Goal: Transaction & Acquisition: Purchase product/service

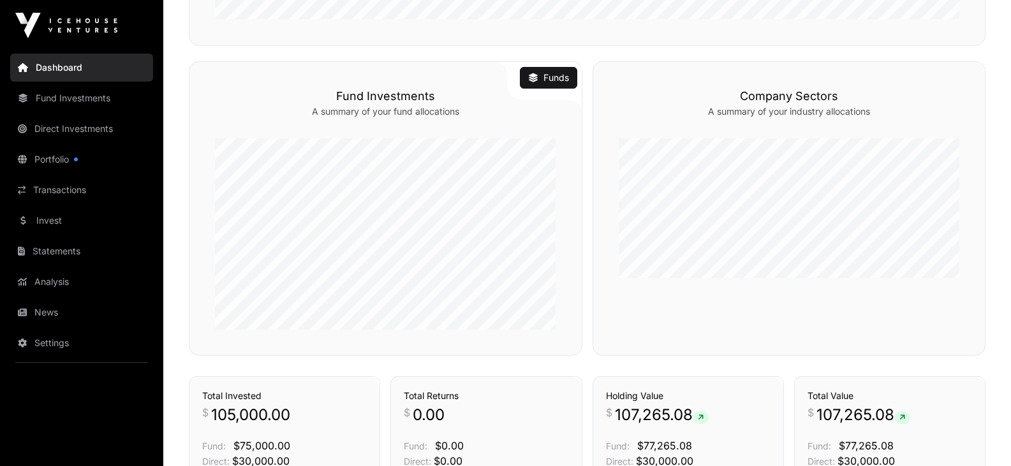
scroll to position [607, 0]
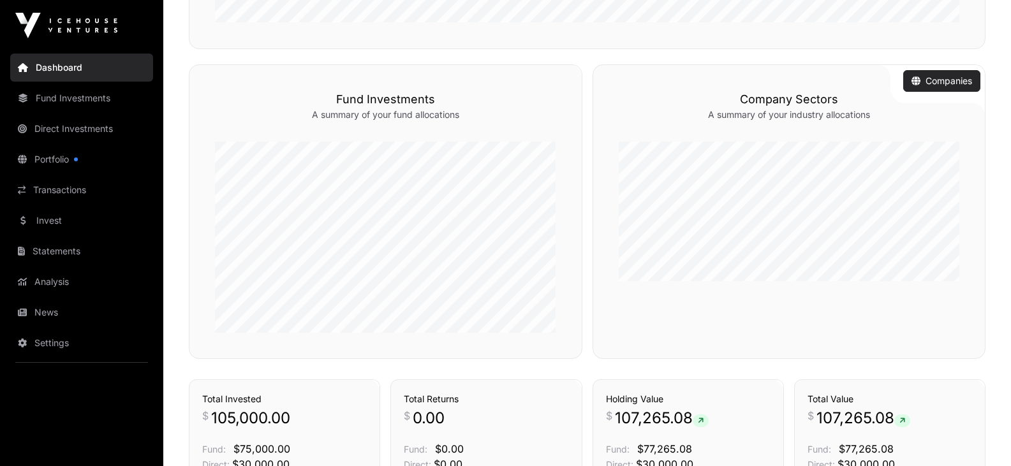
click at [944, 77] on link "Companies" at bounding box center [941, 81] width 61 height 13
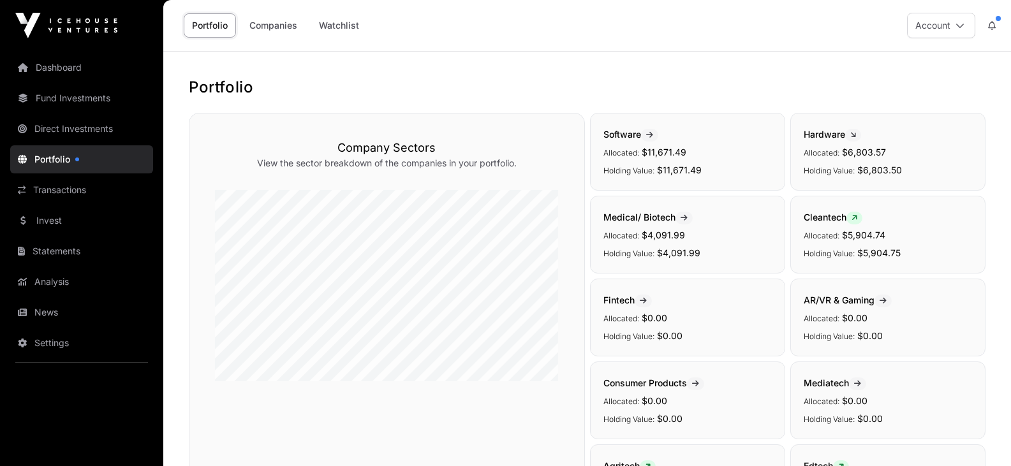
scroll to position [64, 0]
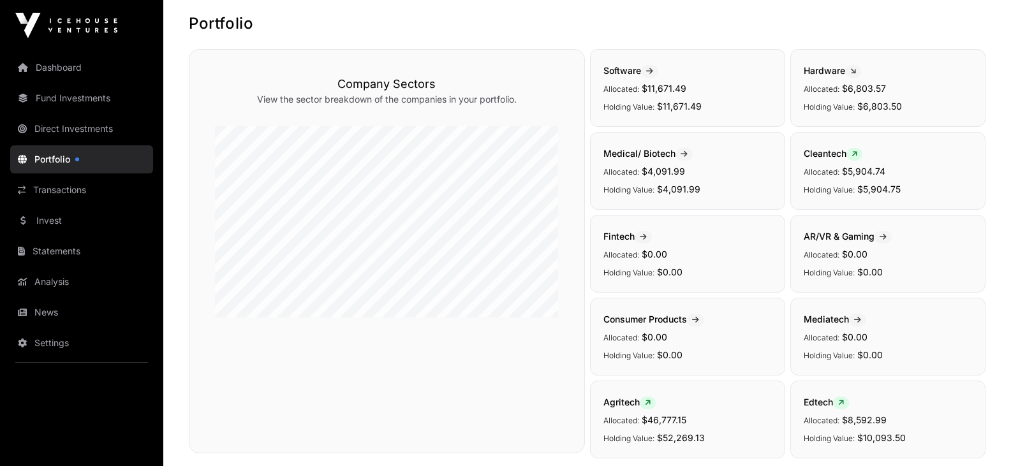
click at [706, 90] on p "Allocated: $11,671.49" at bounding box center [687, 87] width 168 height 15
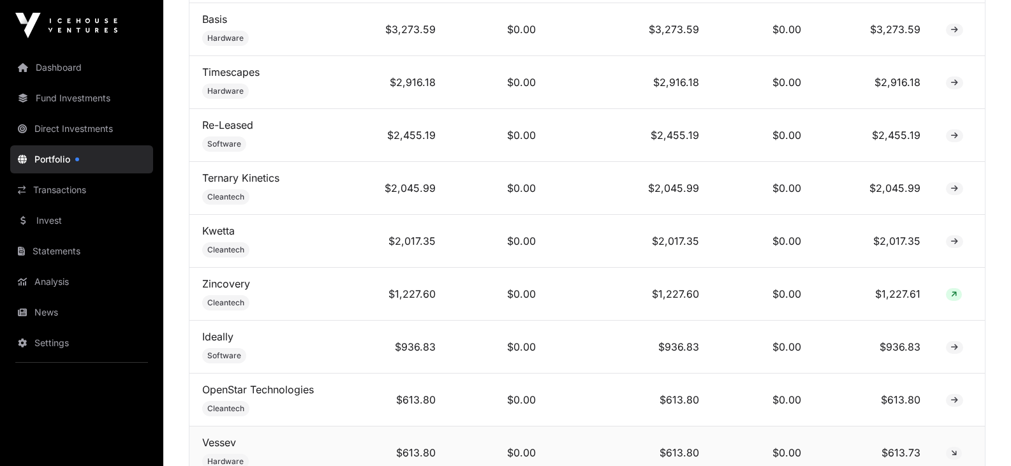
scroll to position [868, 0]
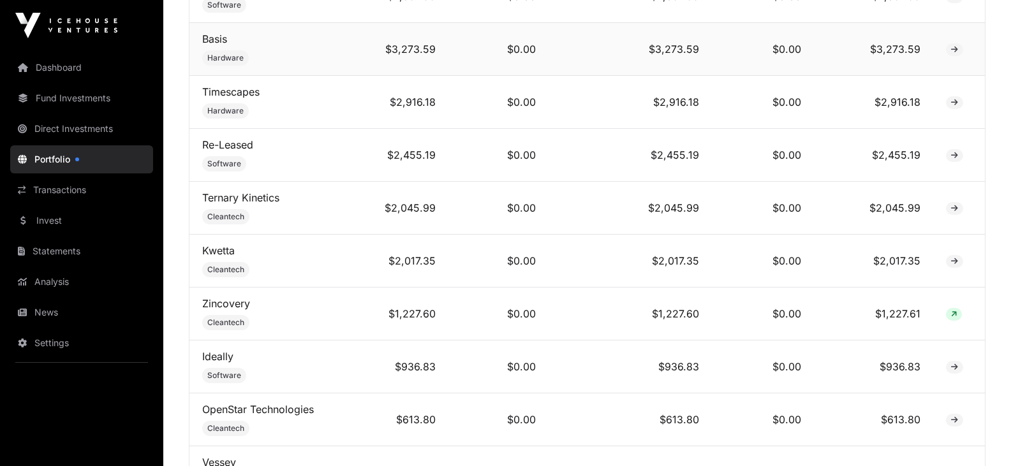
click at [957, 54] on icon at bounding box center [954, 50] width 7 height 8
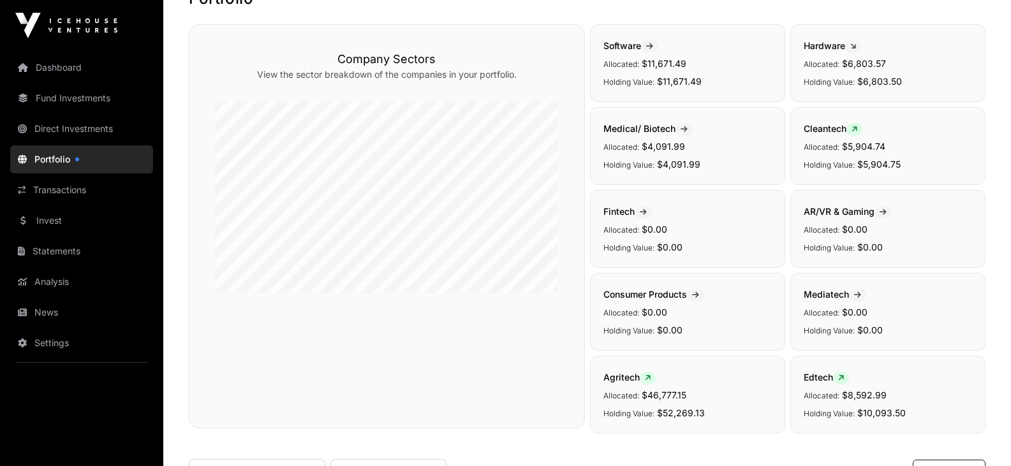
scroll to position [0, 0]
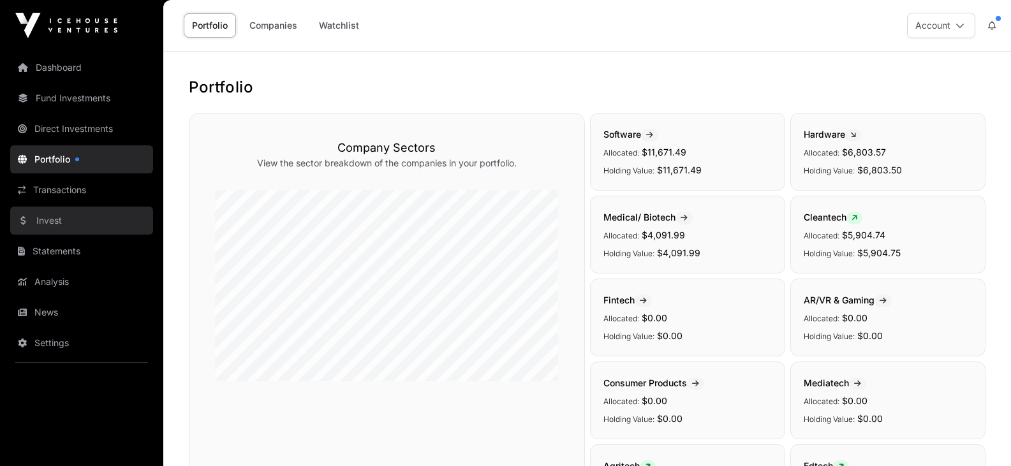
click at [64, 217] on link "Invest" at bounding box center [81, 221] width 143 height 28
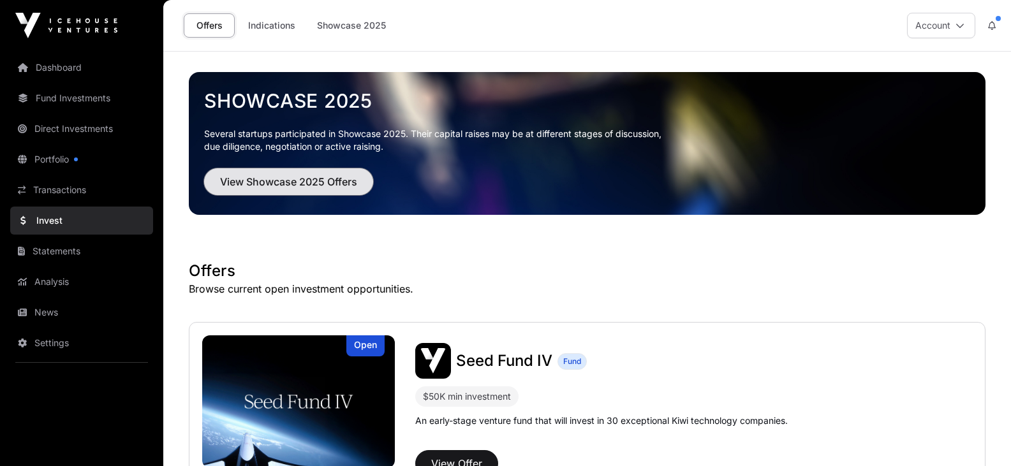
click at [282, 180] on span "View Showcase 2025 Offers" at bounding box center [288, 181] width 137 height 15
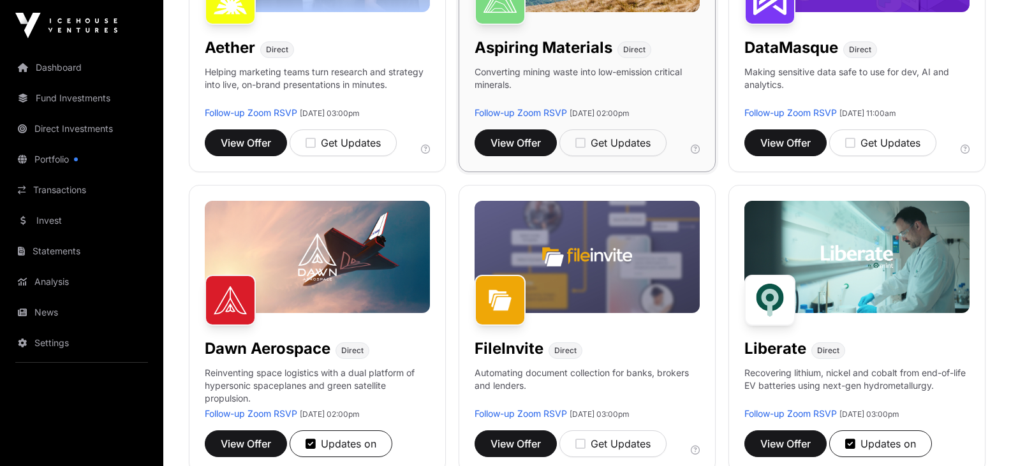
scroll to position [383, 0]
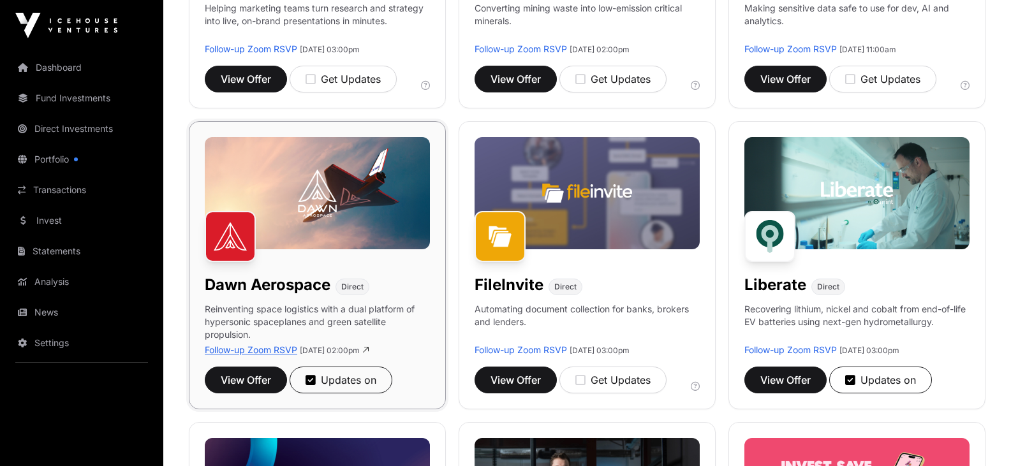
click at [244, 348] on link "Follow-up Zoom RSVP" at bounding box center [251, 349] width 92 height 11
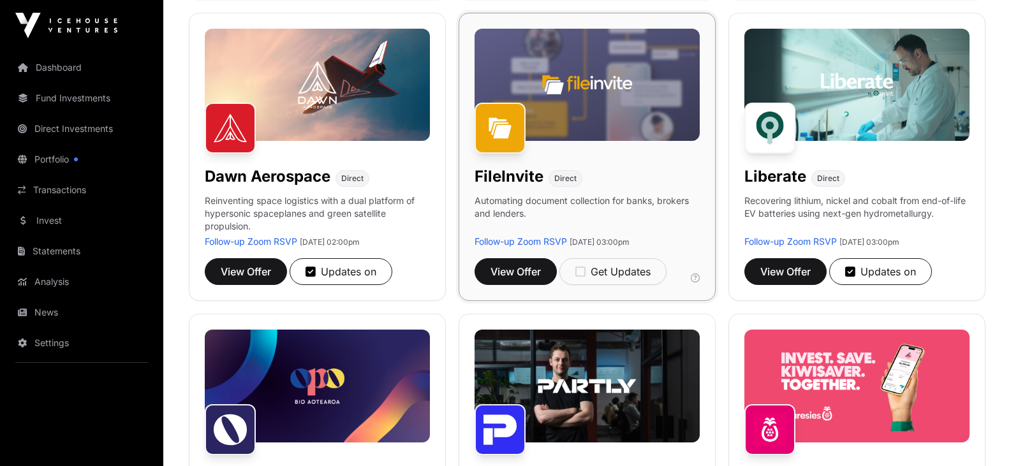
scroll to position [510, 0]
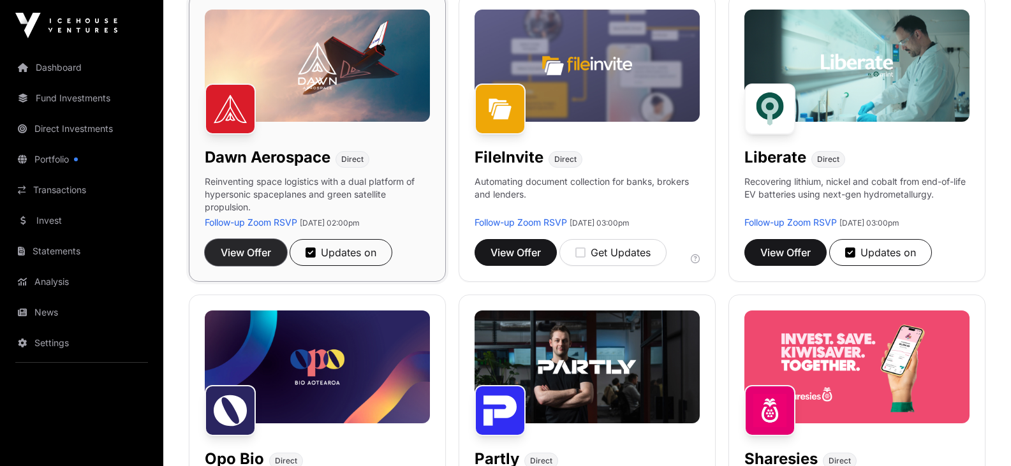
click at [263, 249] on span "View Offer" at bounding box center [246, 252] width 50 height 15
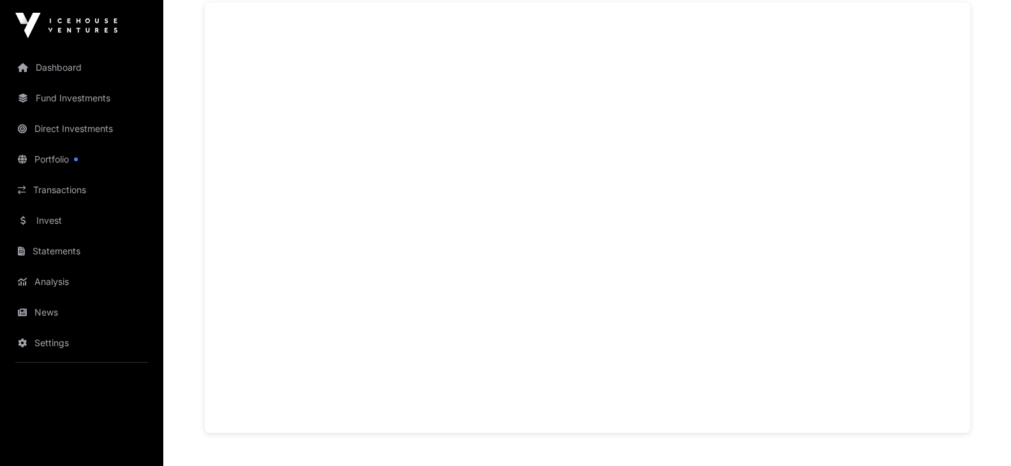
scroll to position [1084, 0]
click at [972, 291] on div "Showcase 2025 [PERSON_NAME] Aerospace Open [PERSON_NAME] Aerospace Direct Reinv…" at bounding box center [587, 272] width 816 height 2609
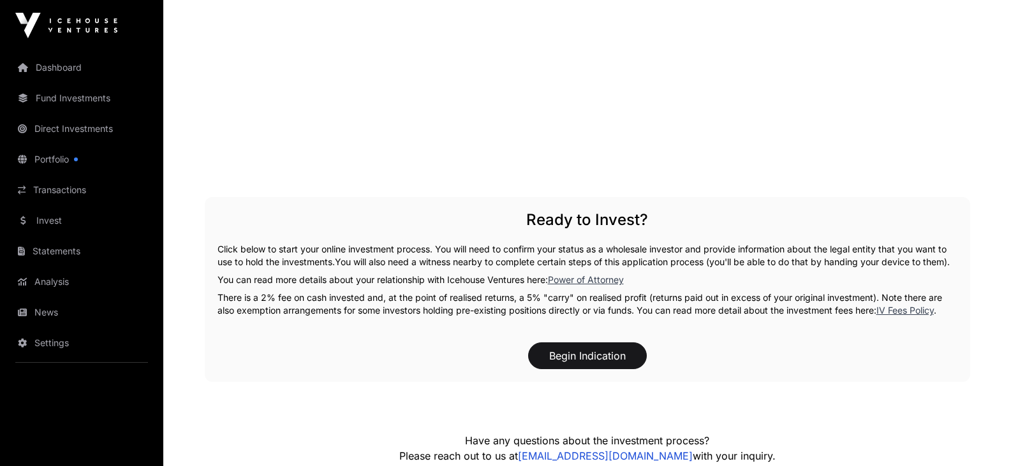
scroll to position [1913, 0]
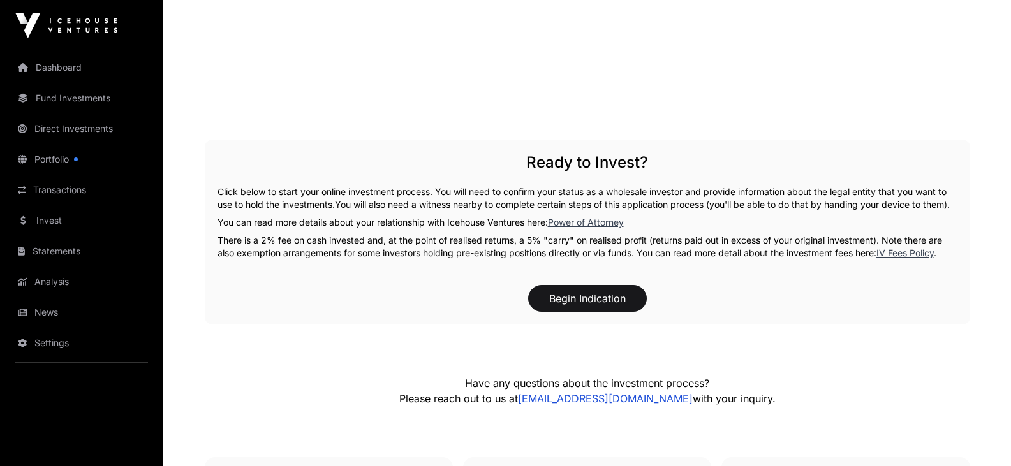
click at [911, 258] on link "IV Fees Policy" at bounding box center [904, 252] width 57 height 11
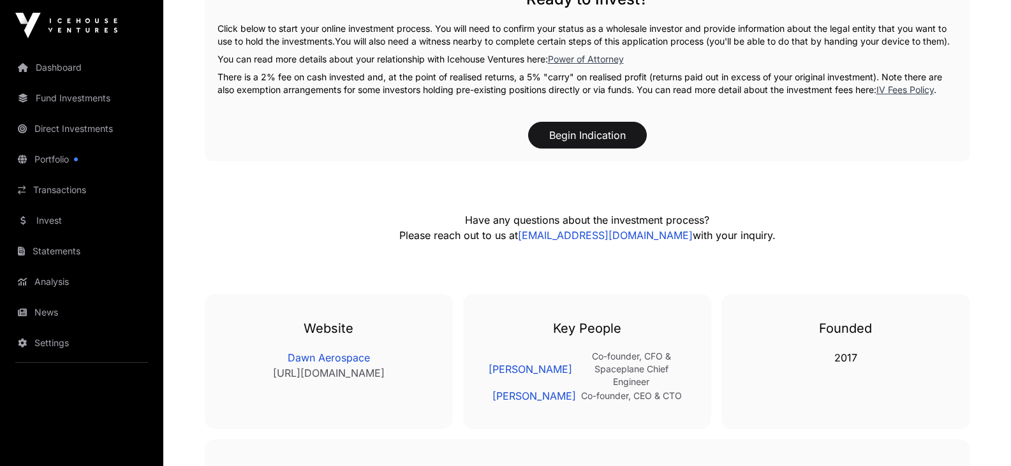
scroll to position [2037, 0]
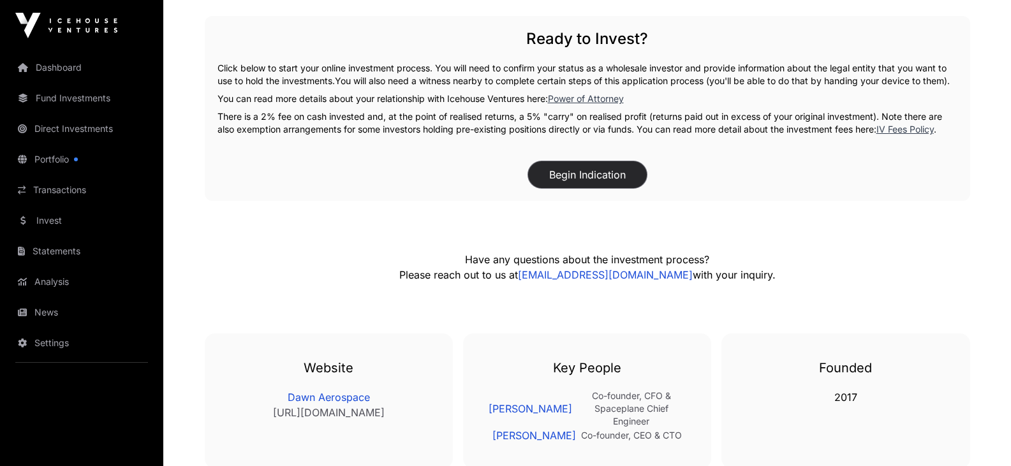
click at [585, 186] on button "Begin Indication" at bounding box center [587, 174] width 119 height 27
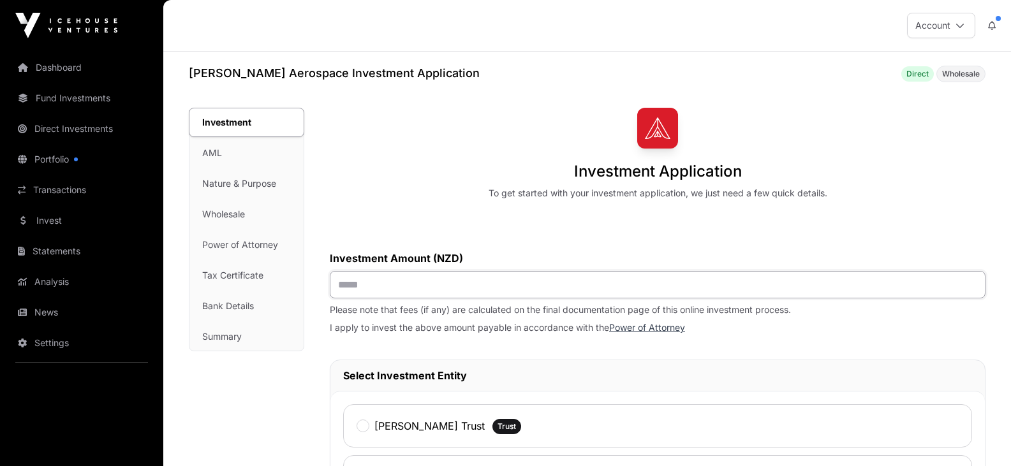
click at [337, 285] on input "text" at bounding box center [658, 284] width 656 height 27
type input "*******"
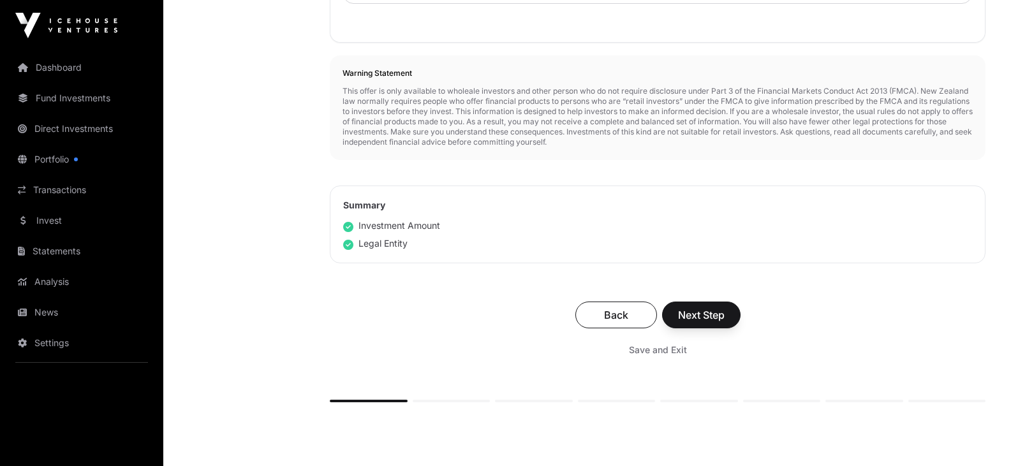
scroll to position [510, 0]
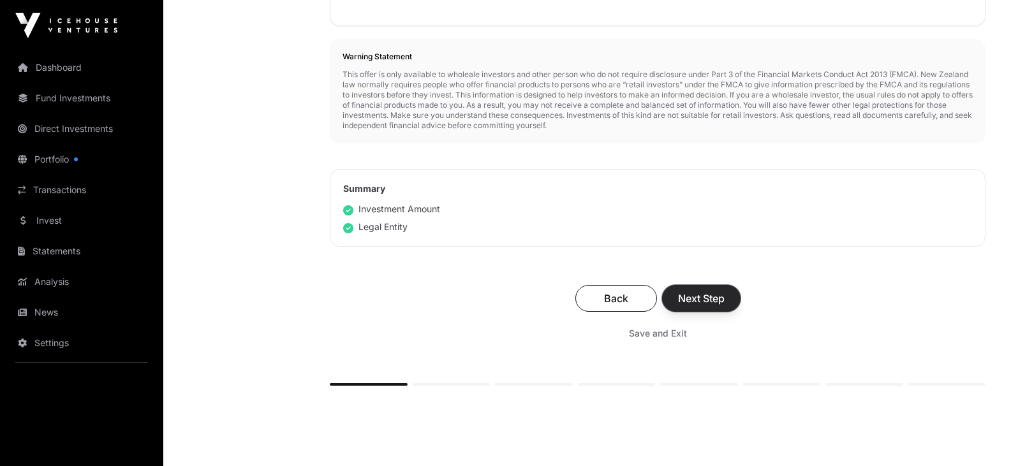
click at [699, 300] on span "Next Step" at bounding box center [701, 298] width 47 height 15
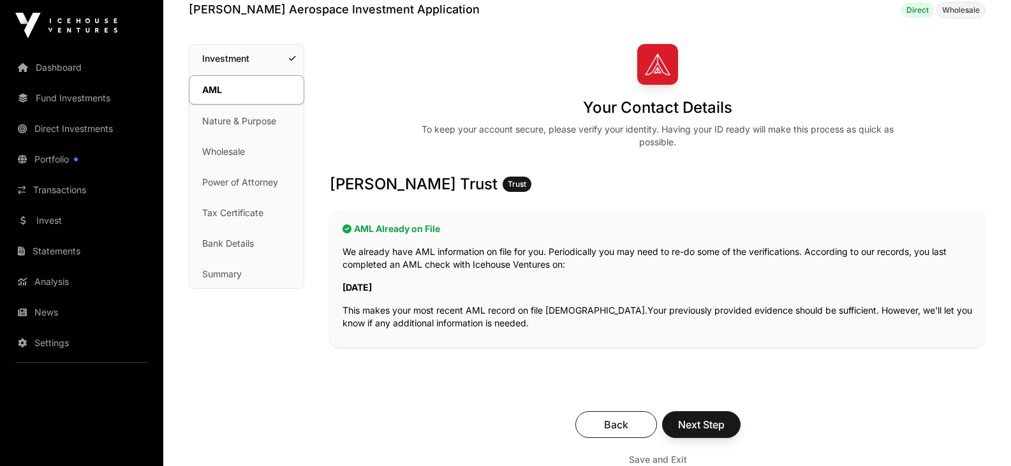
scroll to position [128, 0]
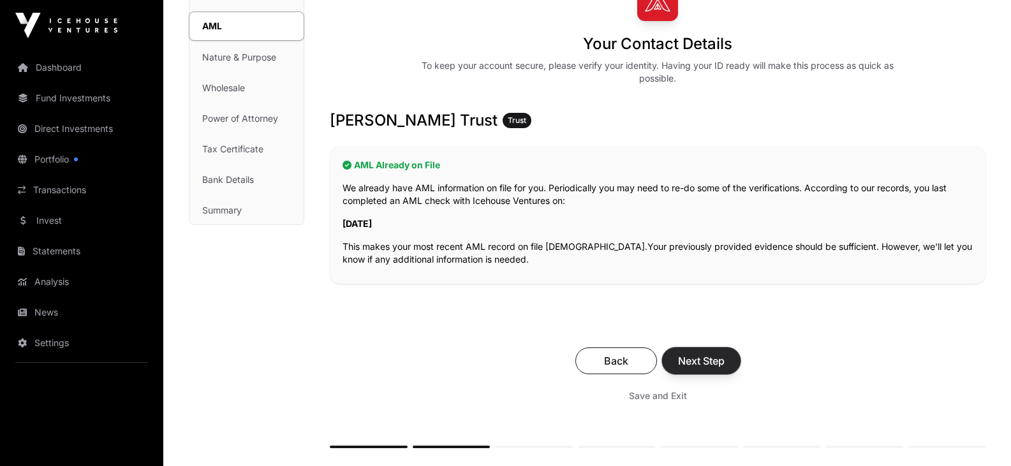
click at [710, 358] on span "Next Step" at bounding box center [701, 360] width 47 height 15
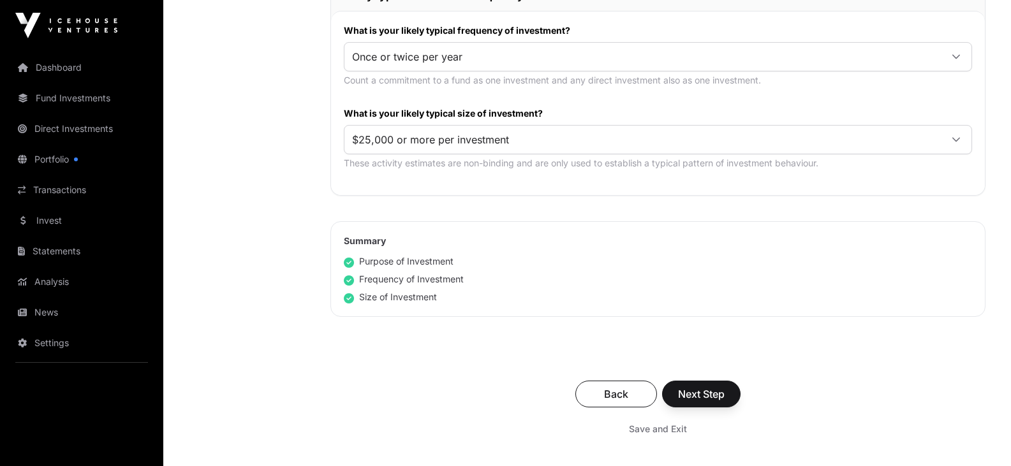
scroll to position [701, 0]
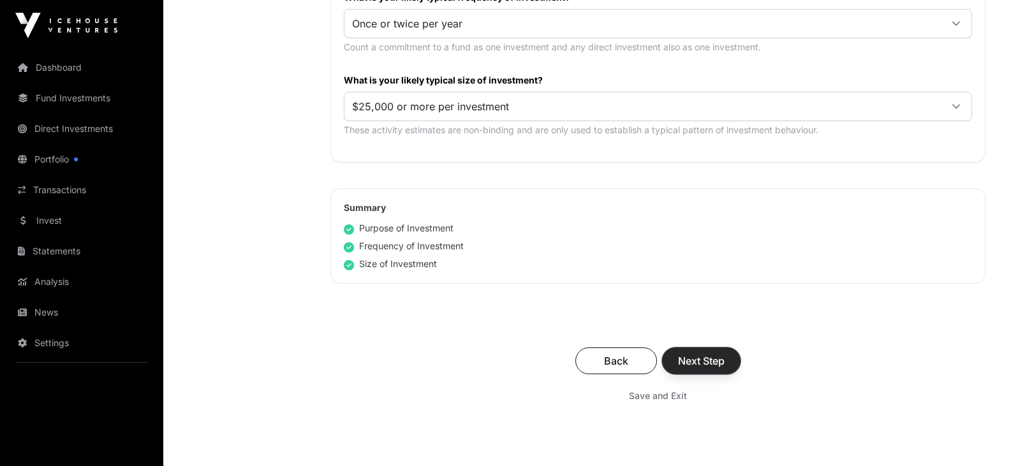
click at [707, 356] on span "Next Step" at bounding box center [701, 360] width 47 height 15
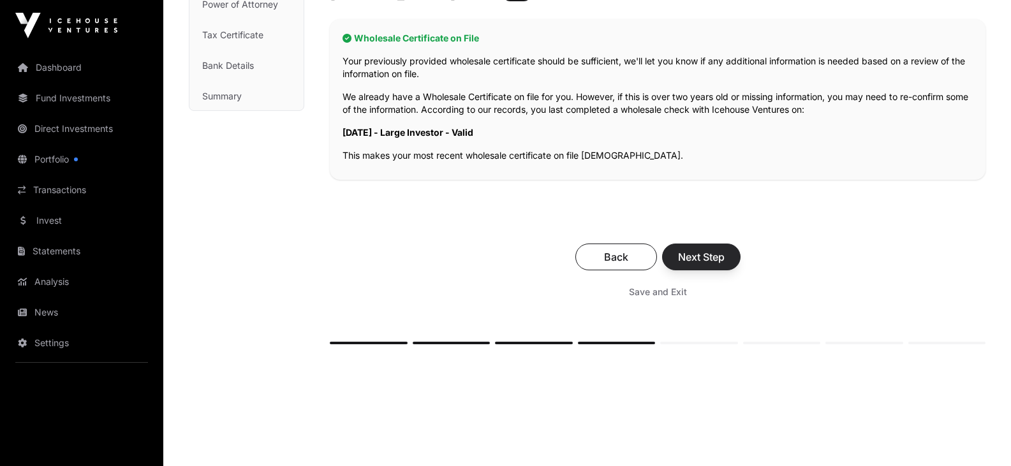
scroll to position [255, 0]
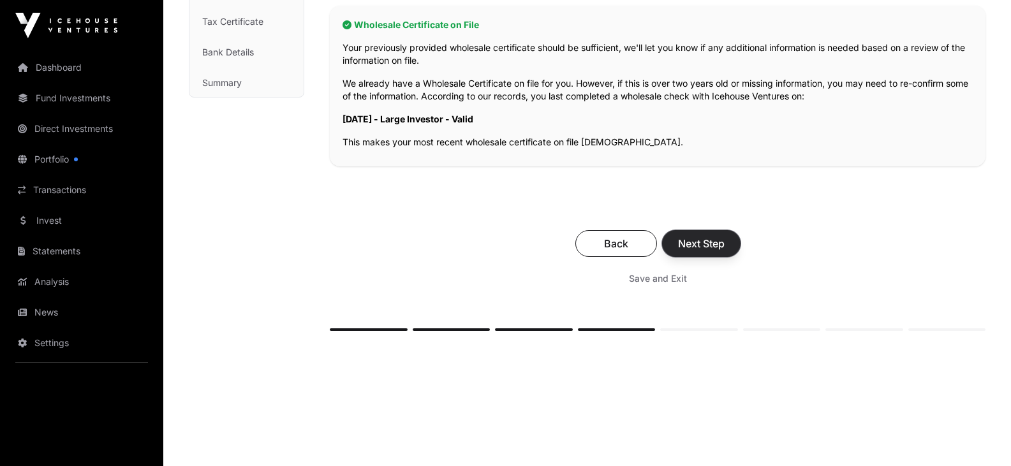
click at [707, 241] on span "Next Step" at bounding box center [701, 243] width 47 height 15
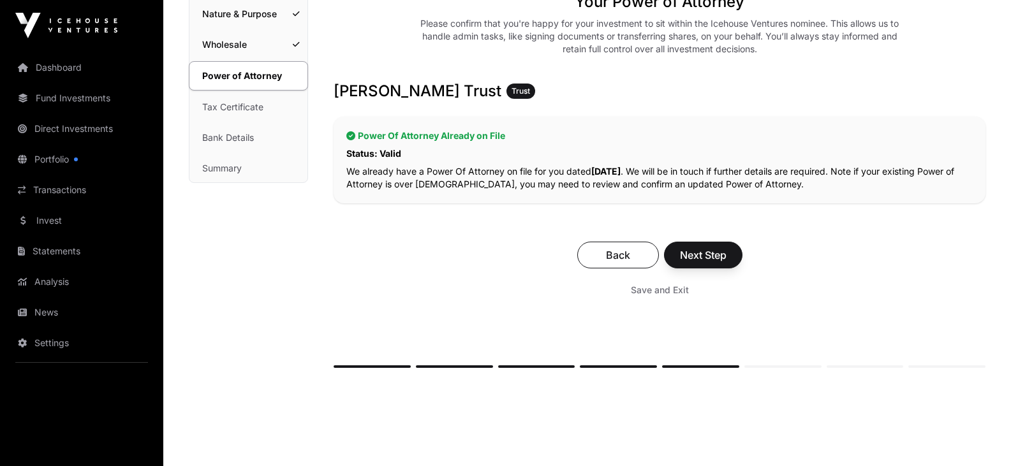
scroll to position [191, 0]
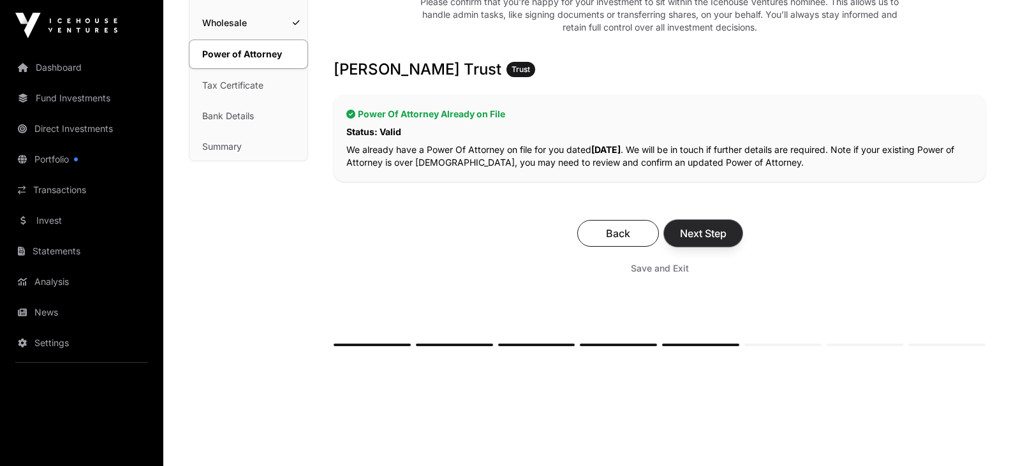
click at [710, 228] on span "Next Step" at bounding box center [703, 233] width 47 height 15
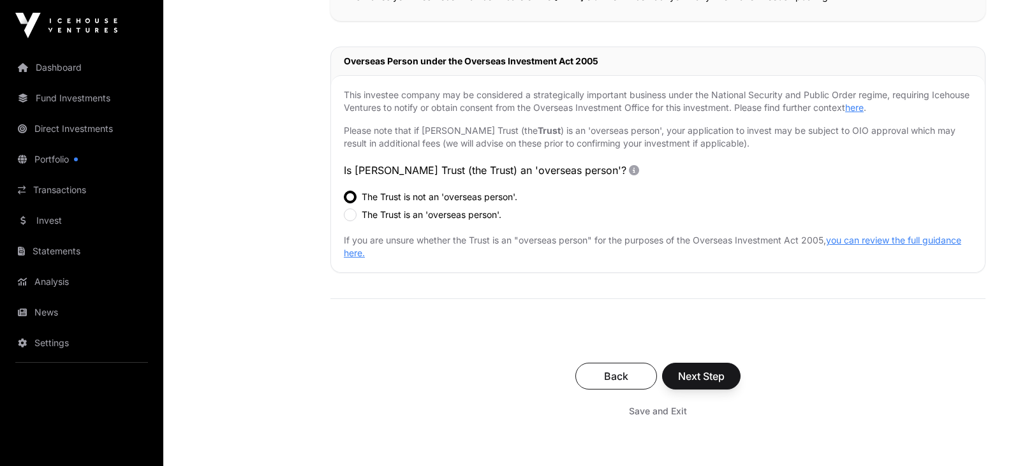
scroll to position [383, 0]
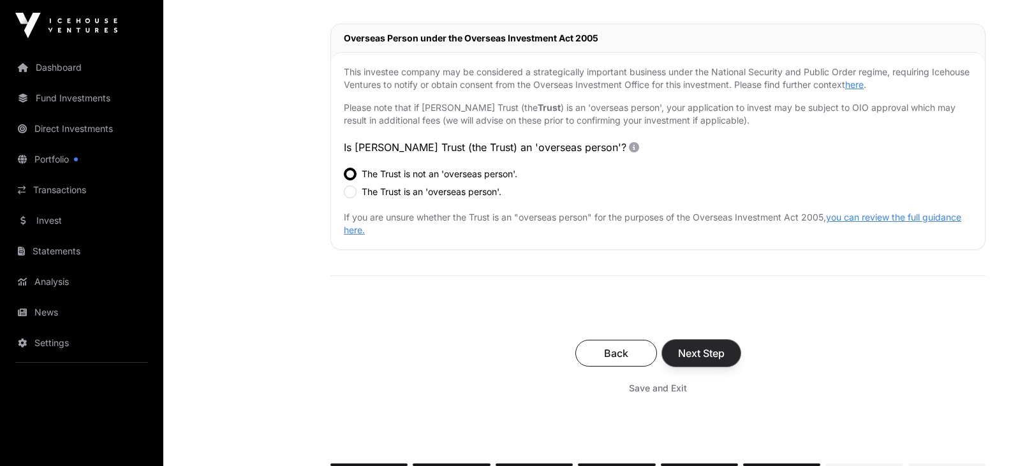
click at [705, 348] on span "Next Step" at bounding box center [701, 353] width 47 height 15
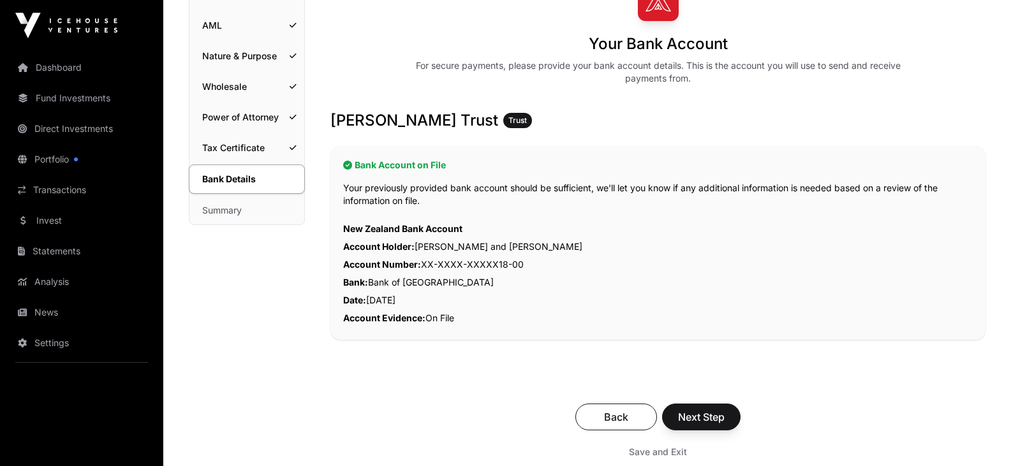
scroll to position [191, 0]
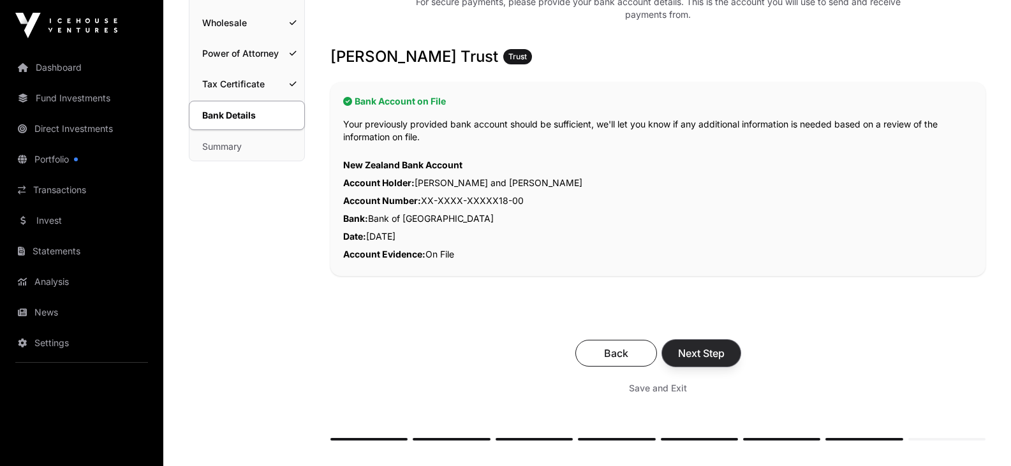
click at [710, 353] on span "Next Step" at bounding box center [701, 353] width 47 height 15
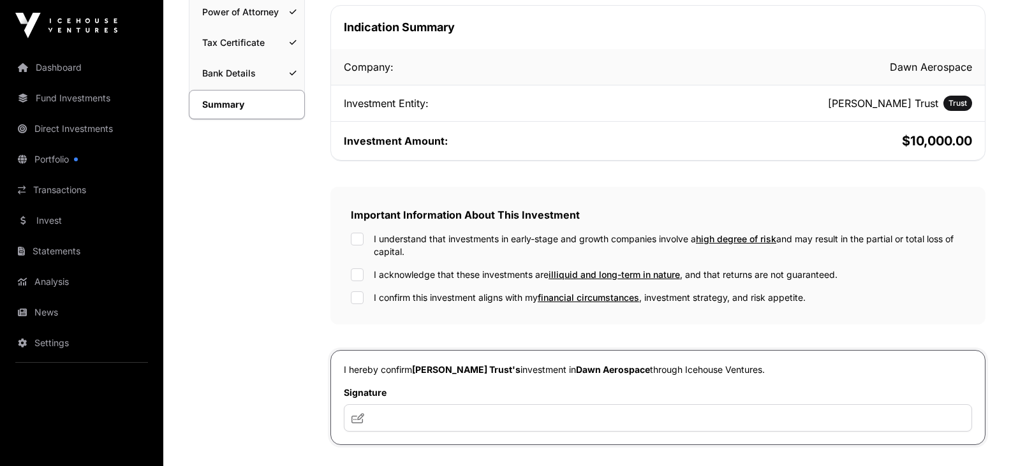
scroll to position [255, 0]
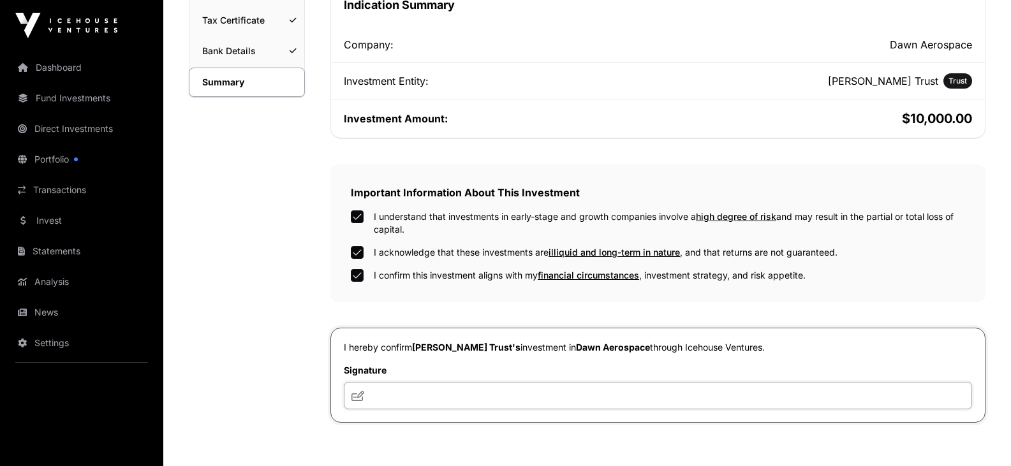
click at [404, 397] on input "text" at bounding box center [658, 395] width 628 height 27
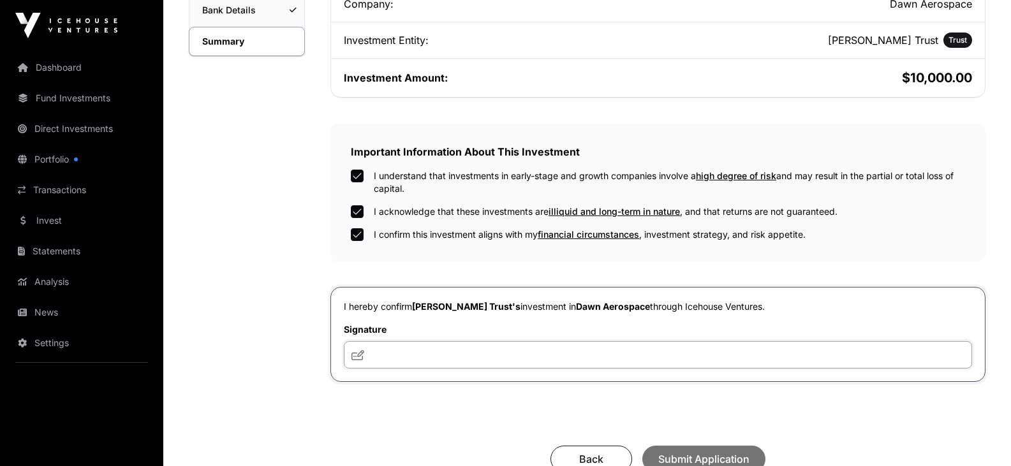
scroll to position [319, 0]
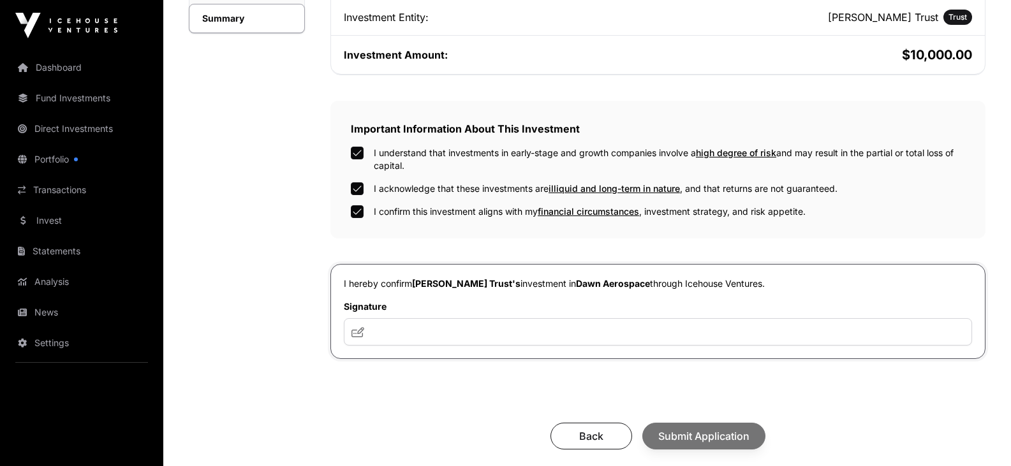
click at [355, 333] on icon at bounding box center [357, 332] width 13 height 10
click at [372, 330] on input "text" at bounding box center [658, 331] width 628 height 27
drag, startPoint x: 392, startPoint y: 330, endPoint x: 368, endPoint y: 335, distance: 24.3
click at [368, 335] on input "text" at bounding box center [658, 331] width 628 height 27
click at [408, 339] on input "text" at bounding box center [658, 331] width 628 height 27
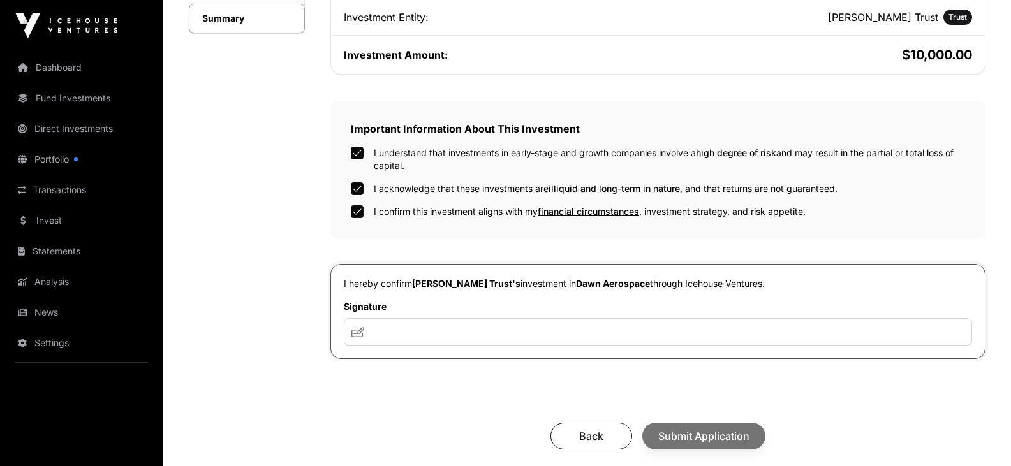
click at [688, 442] on div "Back Submit Application" at bounding box center [657, 436] width 629 height 27
click at [691, 434] on div "Back Submit Application" at bounding box center [657, 436] width 629 height 27
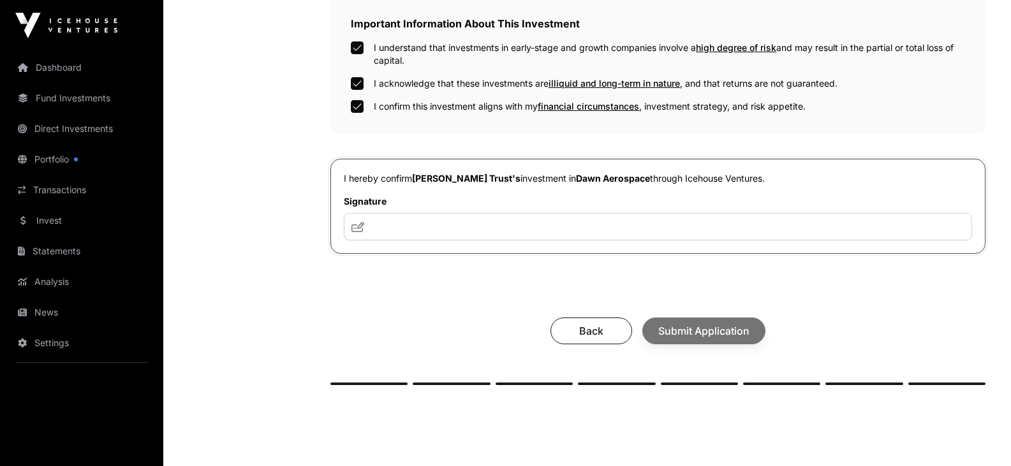
scroll to position [446, 0]
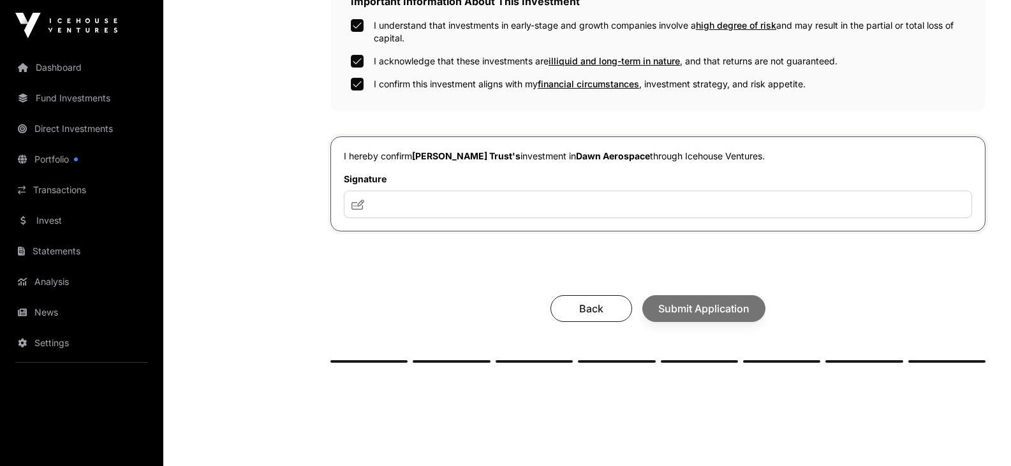
click at [721, 309] on div "Back Submit Application" at bounding box center [657, 308] width 629 height 27
click at [360, 215] on input "text" at bounding box center [658, 204] width 628 height 27
click at [696, 307] on div "Back Submit Application" at bounding box center [657, 308] width 629 height 27
click at [608, 310] on span "Back" at bounding box center [591, 308] width 50 height 15
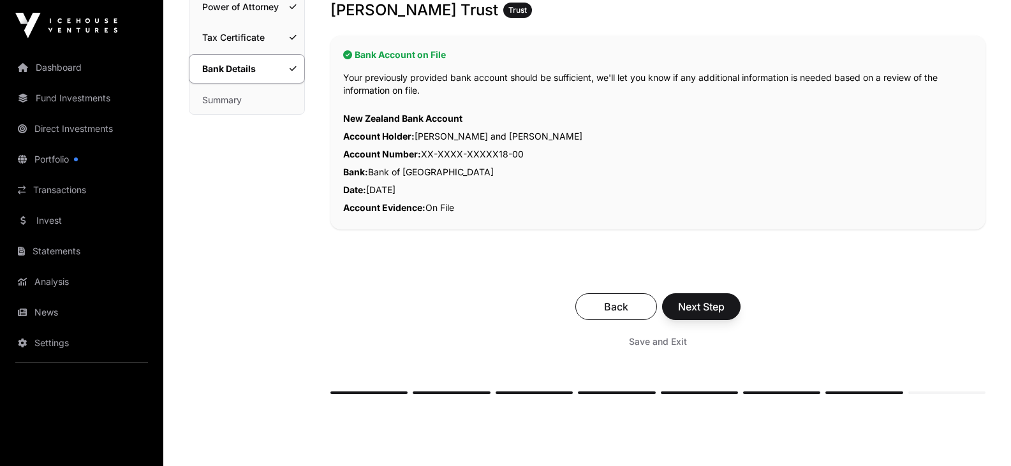
scroll to position [255, 0]
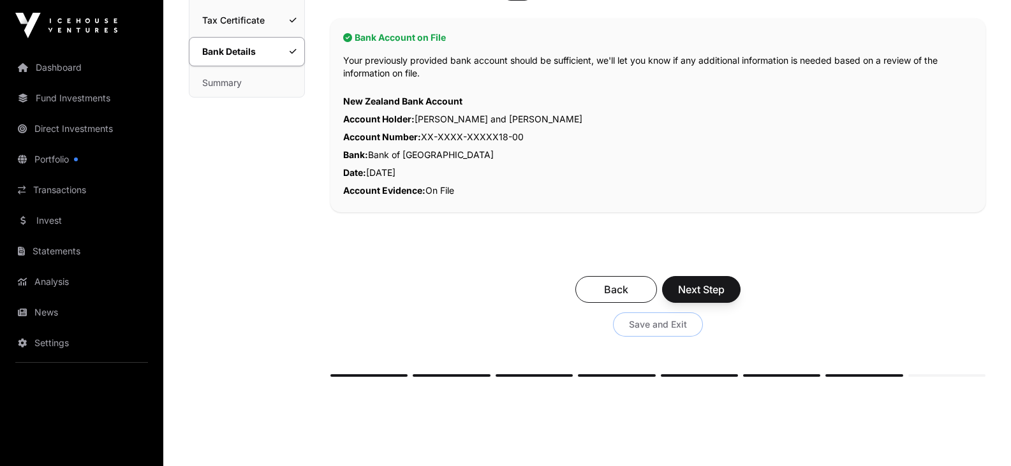
click at [644, 322] on span "Save and Exit" at bounding box center [658, 324] width 58 height 13
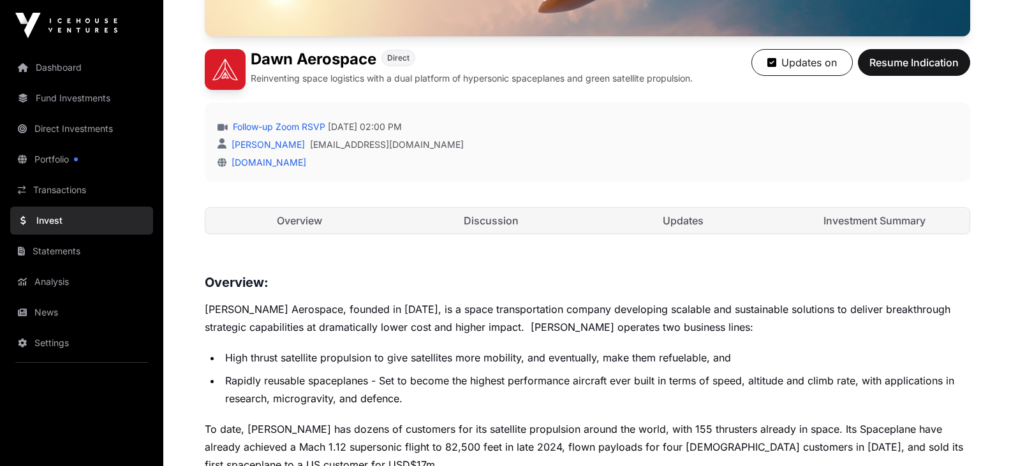
scroll to position [383, 0]
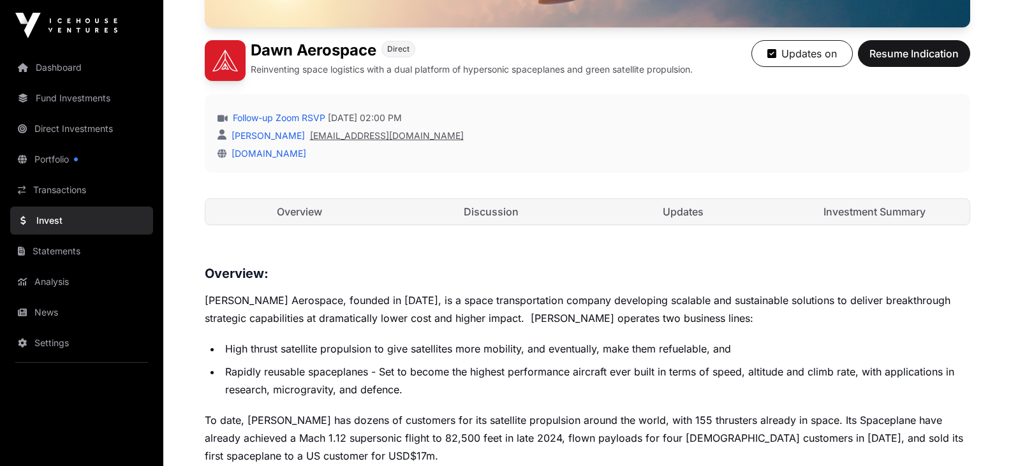
click at [393, 135] on link "[EMAIL_ADDRESS][DOMAIN_NAME]" at bounding box center [387, 135] width 154 height 13
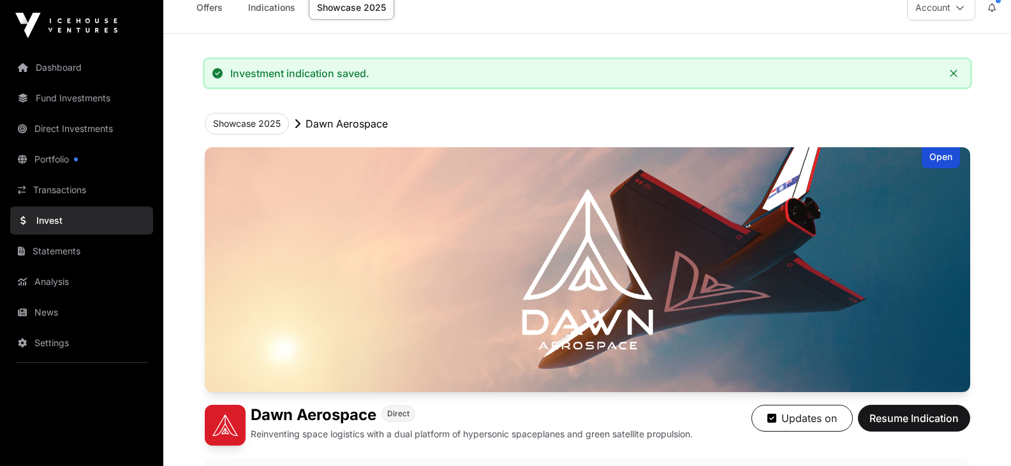
scroll to position [0, 0]
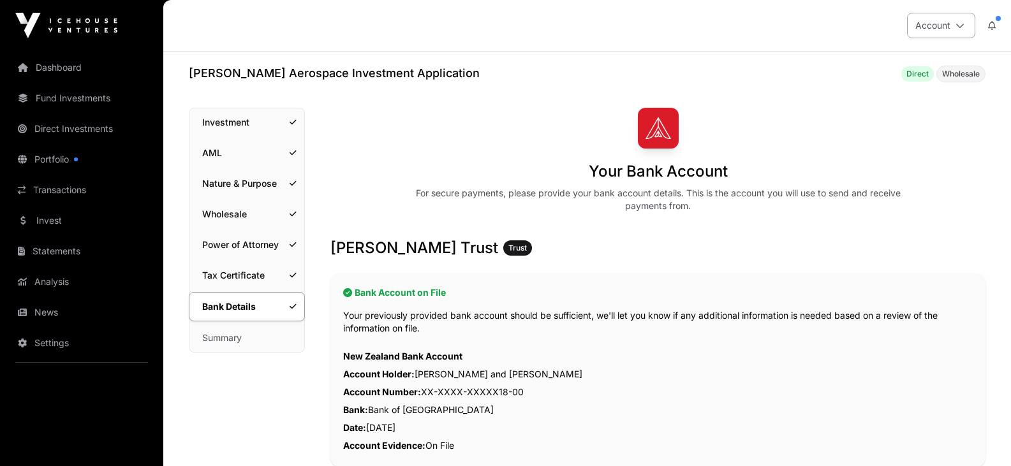
click at [943, 29] on button "Account" at bounding box center [941, 26] width 68 height 26
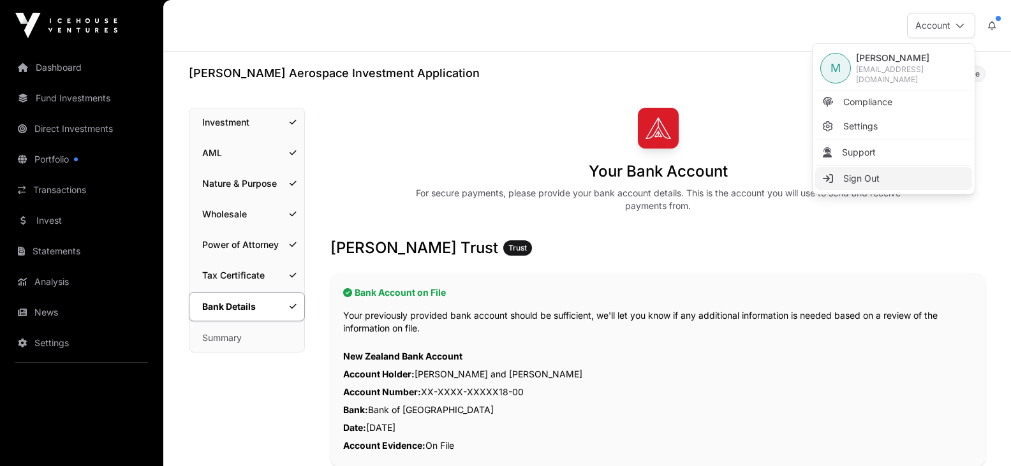
click at [868, 175] on span "Sign Out" at bounding box center [861, 178] width 36 height 13
